Goal: Task Accomplishment & Management: Understand process/instructions

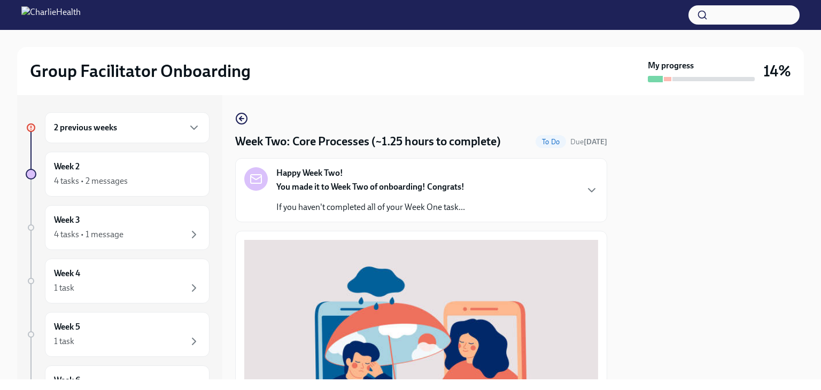
scroll to position [384, 0]
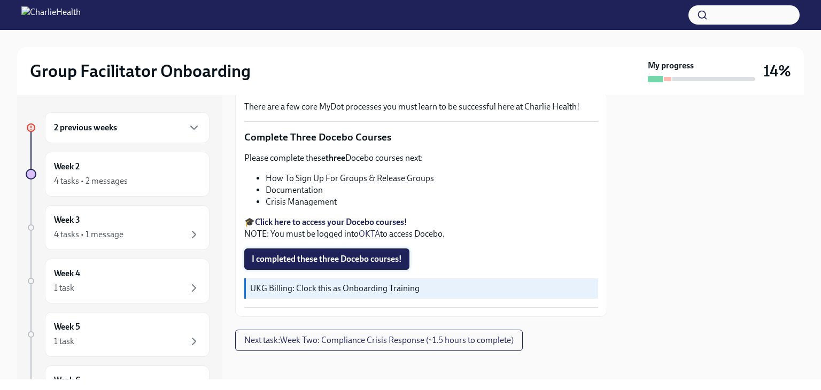
click at [379, 254] on span "I completed these three Docebo courses!" at bounding box center [327, 259] width 150 height 11
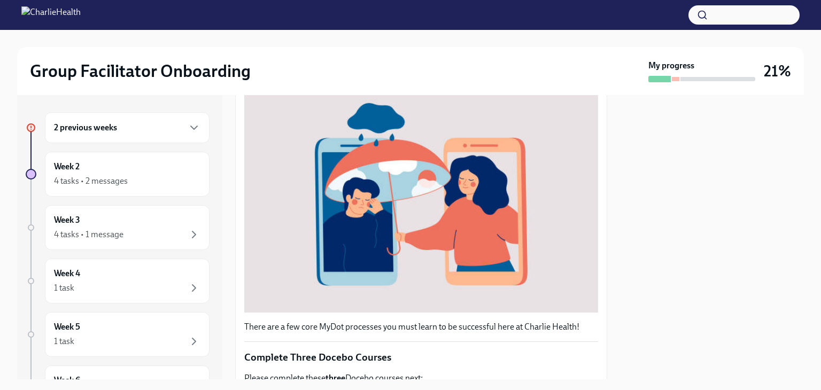
scroll to position [0, 0]
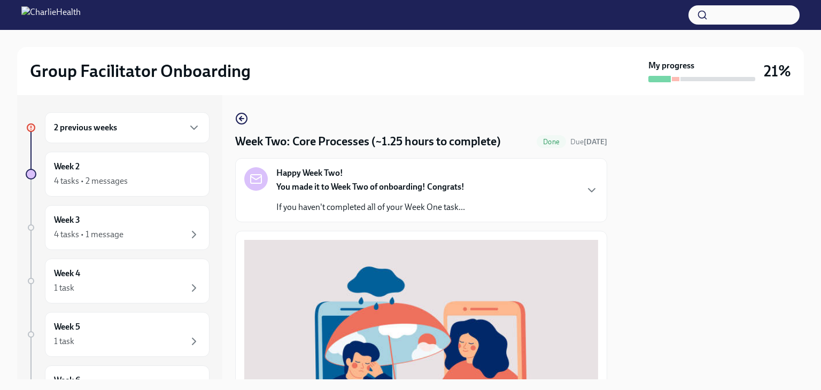
click at [420, 196] on div "You made it to Week Two of onboarding! Congrats! If you haven't completed all o…" at bounding box center [370, 197] width 189 height 32
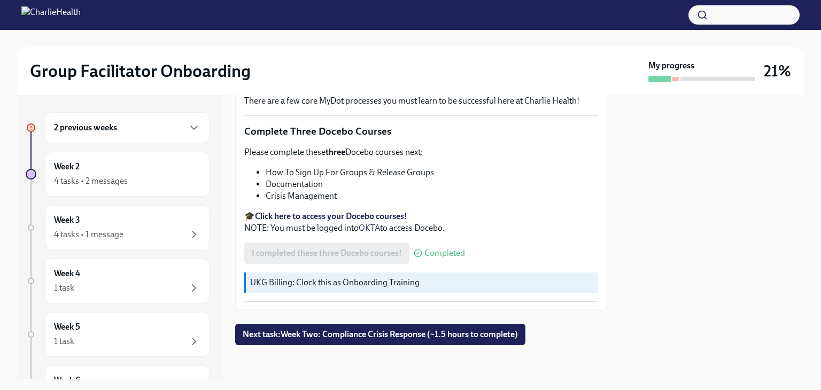
click at [140, 131] on div "2 previous weeks" at bounding box center [127, 127] width 146 height 13
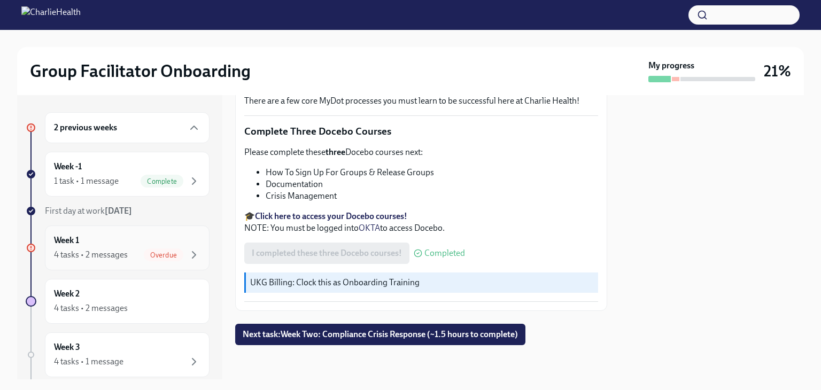
click at [128, 258] on div "4 tasks • 2 messages Overdue" at bounding box center [127, 255] width 146 height 13
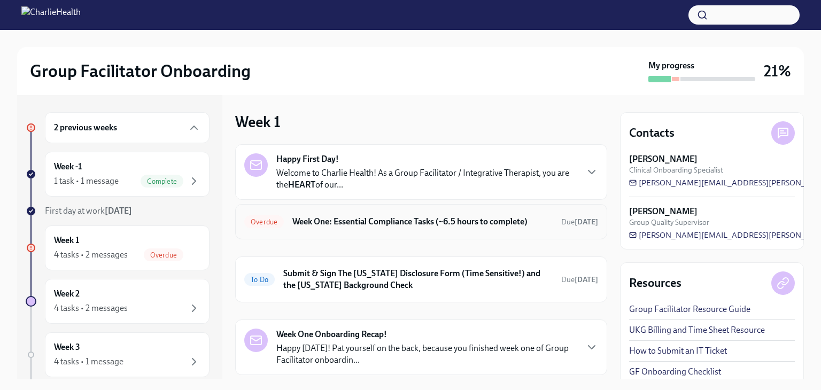
click at [406, 211] on div "Overdue Week One: Essential Compliance Tasks (~6.5 hours to complete) Due [DATE]" at bounding box center [421, 221] width 372 height 35
click at [403, 213] on div "Overdue Week One: Essential Compliance Tasks (~6.5 hours to complete) Due [DATE]" at bounding box center [421, 221] width 354 height 17
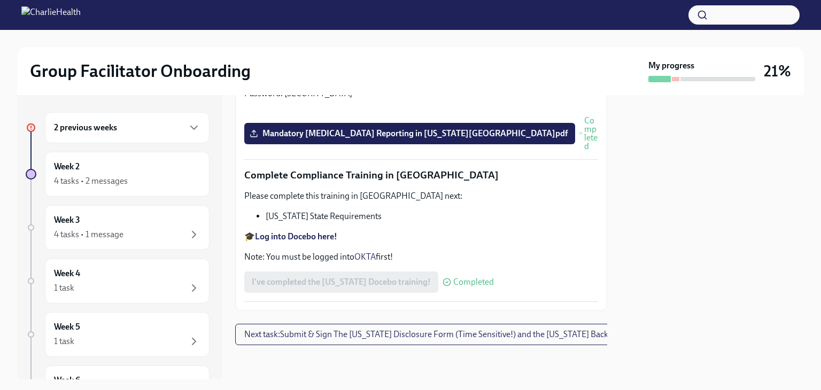
scroll to position [2372, 0]
